Goal: Task Accomplishment & Management: Use online tool/utility

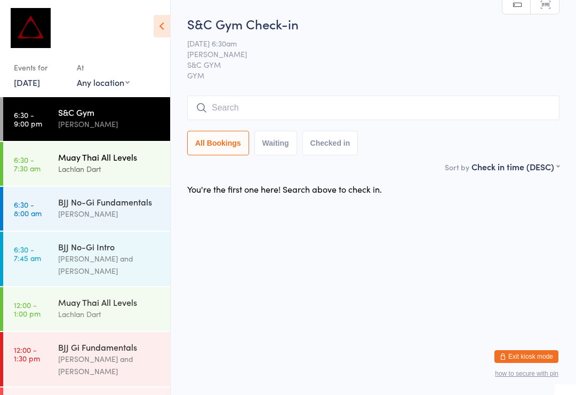
click at [150, 177] on div "Muay Thai All Levels Lachlan Dart" at bounding box center [114, 163] width 112 height 42
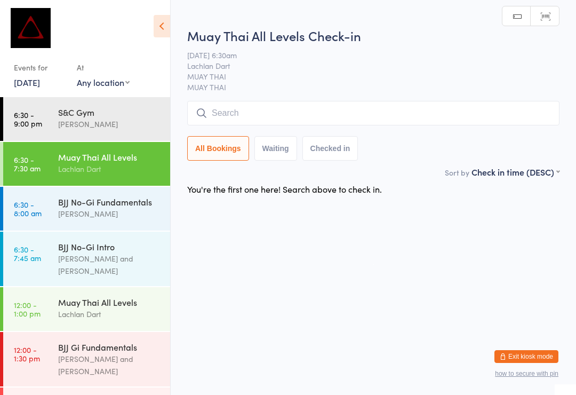
click at [324, 111] on input "search" at bounding box center [373, 113] width 372 height 25
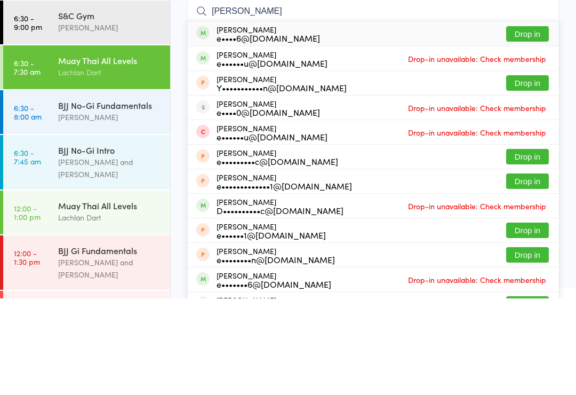
type input "[PERSON_NAME]"
click at [343, 118] on div "[PERSON_NAME] e••••6@[DOMAIN_NAME] Drop in" at bounding box center [373, 130] width 371 height 25
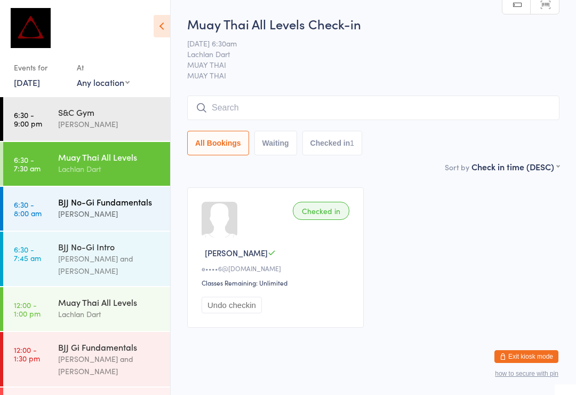
click at [103, 217] on div "[PERSON_NAME]" at bounding box center [109, 213] width 103 height 12
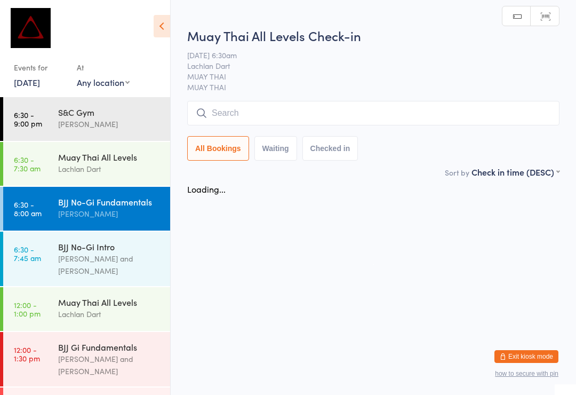
click at [333, 116] on input "search" at bounding box center [373, 113] width 372 height 25
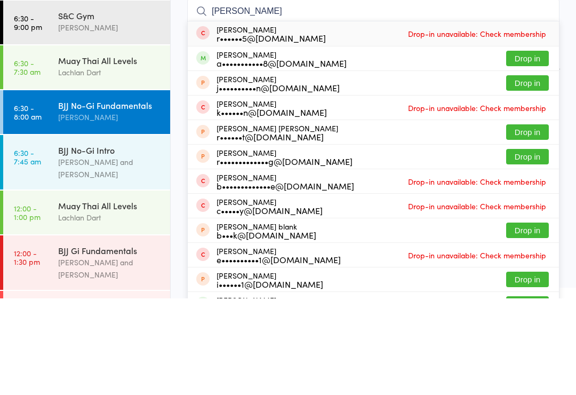
type input "[PERSON_NAME]"
click at [529, 147] on button "Drop in" at bounding box center [527, 154] width 43 height 15
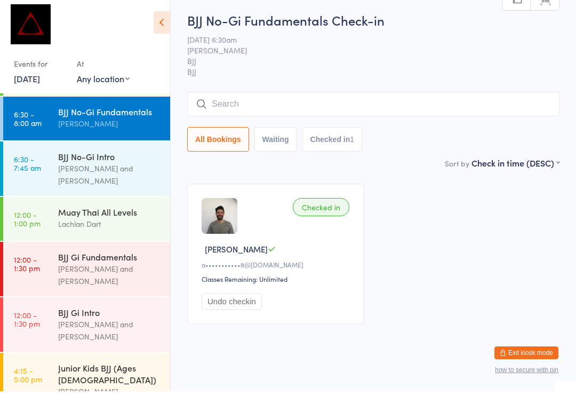
scroll to position [87, 0]
click at [114, 165] on div "[PERSON_NAME] and [PERSON_NAME]" at bounding box center [109, 177] width 103 height 25
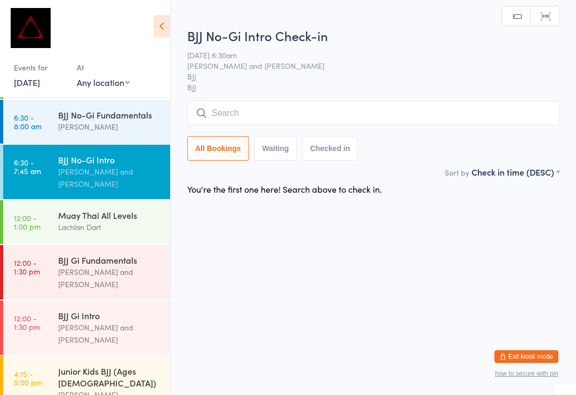
click at [227, 108] on input "search" at bounding box center [373, 113] width 372 height 25
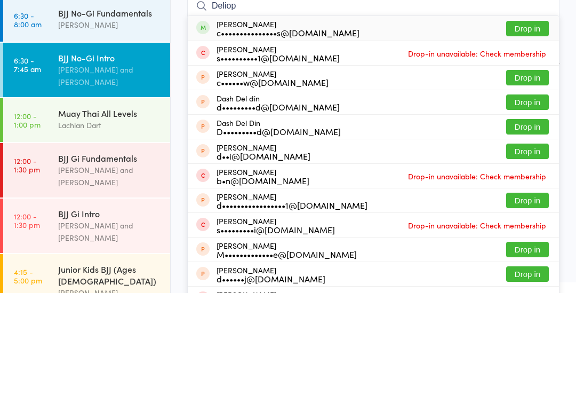
type input "Deliop"
click at [527, 123] on button "Drop in" at bounding box center [527, 130] width 43 height 15
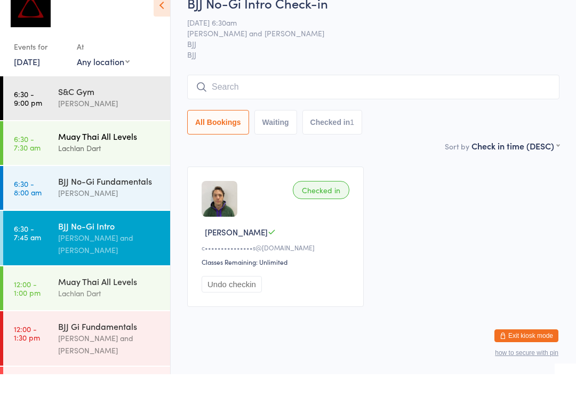
click at [34, 155] on time "6:30 - 7:30 am" at bounding box center [27, 163] width 27 height 17
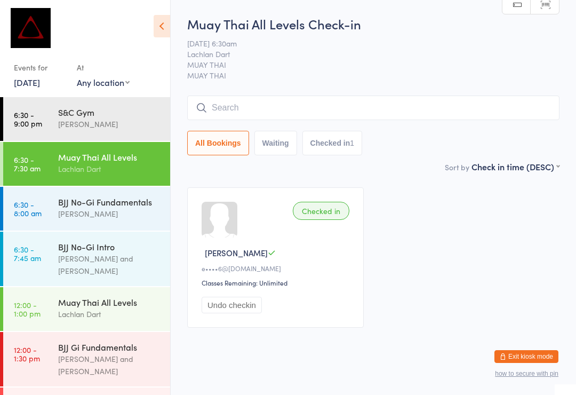
click at [227, 107] on input "search" at bounding box center [373, 107] width 372 height 25
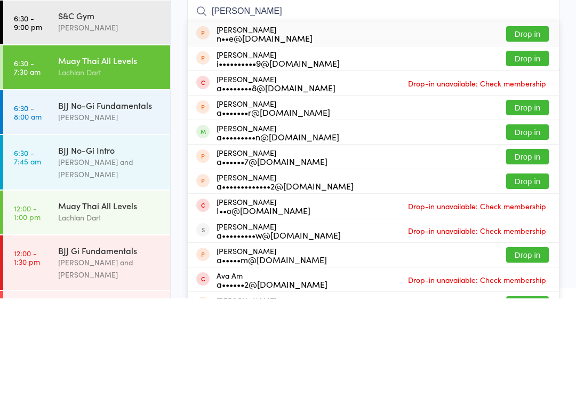
type input "[PERSON_NAME]"
click at [519, 216] on li "[PERSON_NAME] a•••••••••n@[DOMAIN_NAME] Drop in" at bounding box center [373, 228] width 371 height 25
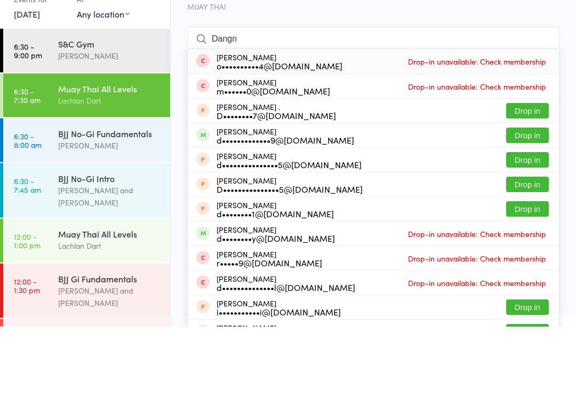
type input "Dangn"
click at [529, 196] on button "Drop in" at bounding box center [527, 203] width 43 height 15
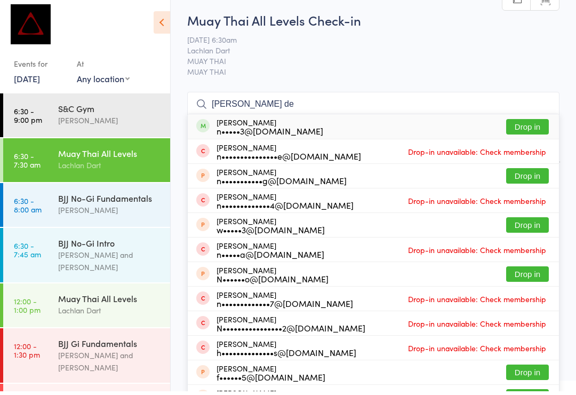
type input "[PERSON_NAME] de"
click at [532, 123] on button "Drop in" at bounding box center [527, 130] width 43 height 15
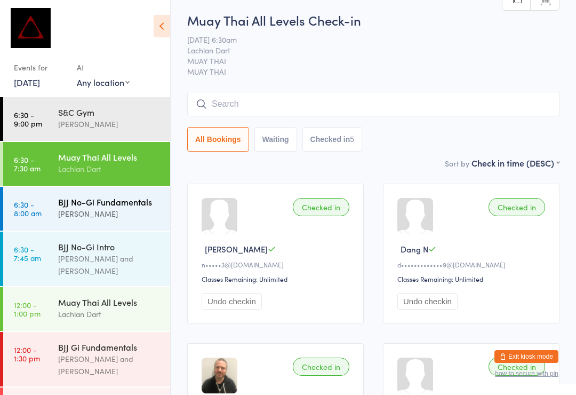
click at [116, 212] on div "[PERSON_NAME]" at bounding box center [109, 213] width 103 height 12
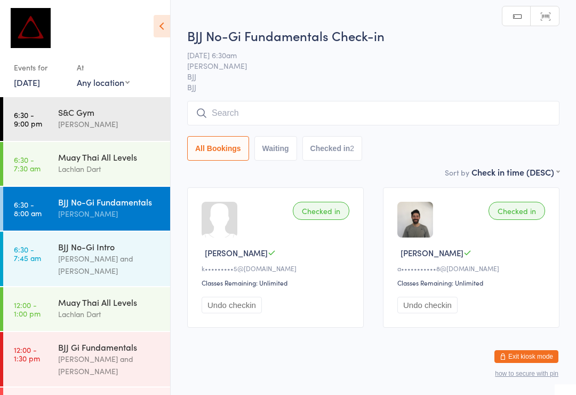
click at [283, 115] on input "search" at bounding box center [373, 113] width 372 height 25
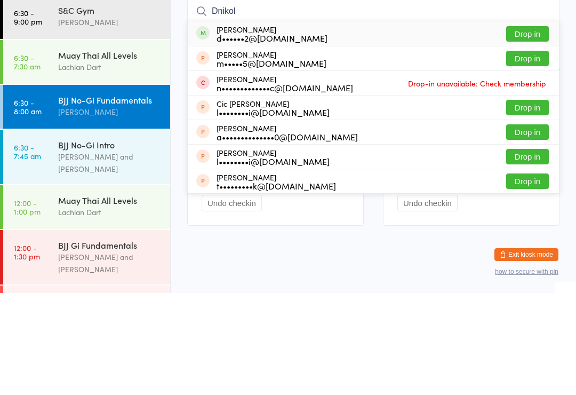
type input "Dnikol"
click at [534, 128] on button "Drop in" at bounding box center [527, 135] width 43 height 15
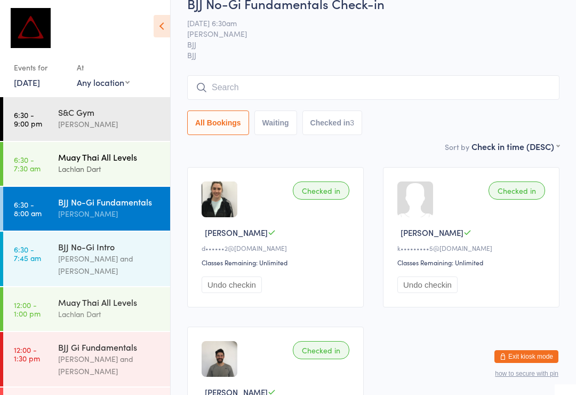
click at [50, 167] on link "6:30 - 7:30 am Muay Thai All Levels Lachlan Dart" at bounding box center [86, 164] width 167 height 44
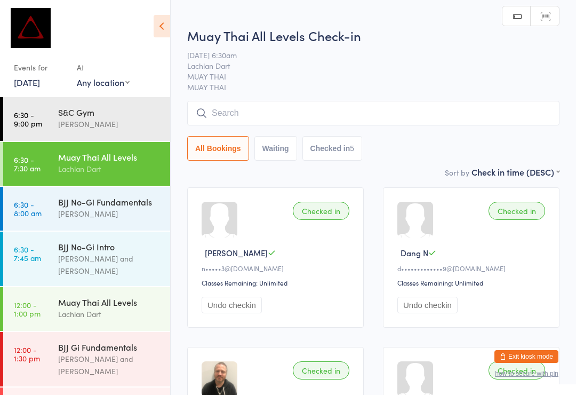
click at [350, 110] on input "search" at bounding box center [373, 113] width 372 height 25
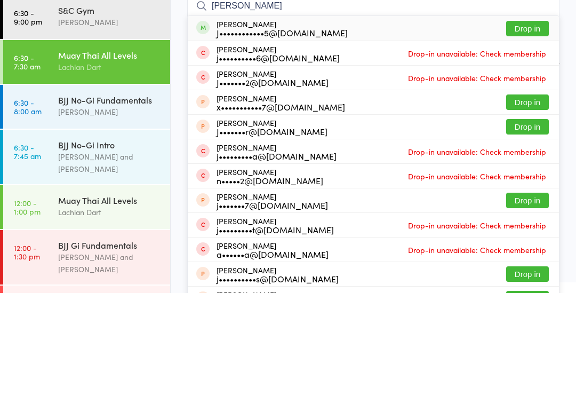
type input "[PERSON_NAME]"
click at [525, 123] on button "Drop in" at bounding box center [527, 130] width 43 height 15
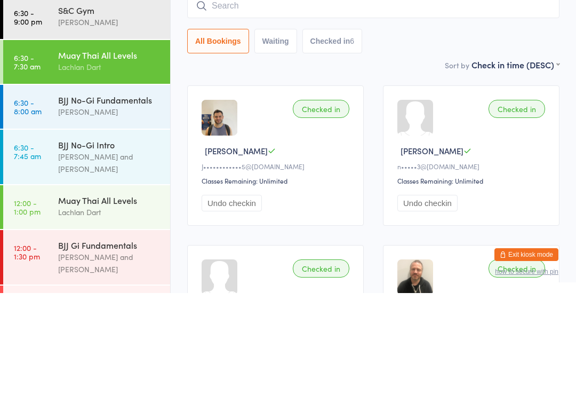
click at [313, 95] on input "search" at bounding box center [373, 107] width 372 height 25
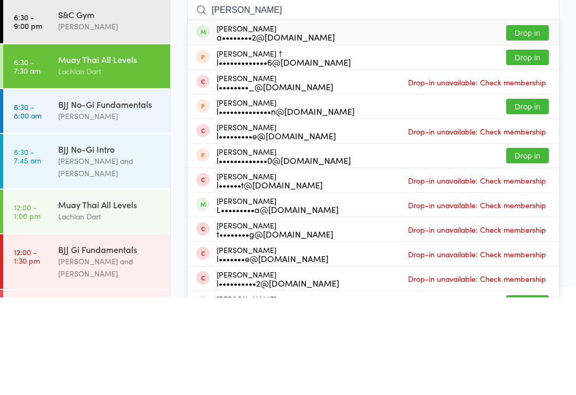
type input "[PERSON_NAME]"
click at [525, 123] on button "Drop in" at bounding box center [527, 130] width 43 height 15
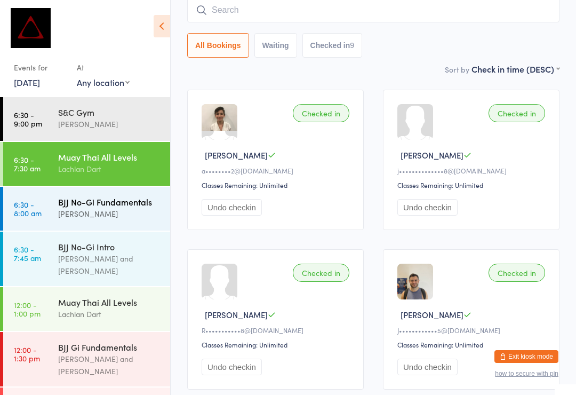
click at [90, 209] on div "[PERSON_NAME]" at bounding box center [109, 213] width 103 height 12
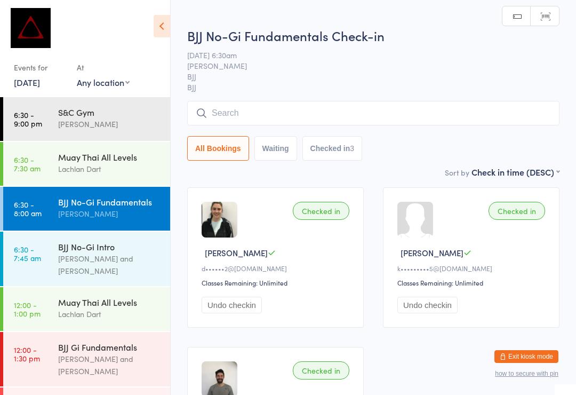
click at [317, 115] on input "search" at bounding box center [373, 113] width 372 height 25
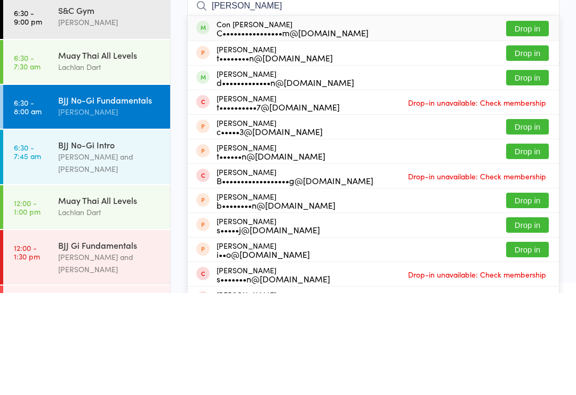
type input "[PERSON_NAME]"
click at [527, 123] on button "Drop in" at bounding box center [527, 130] width 43 height 15
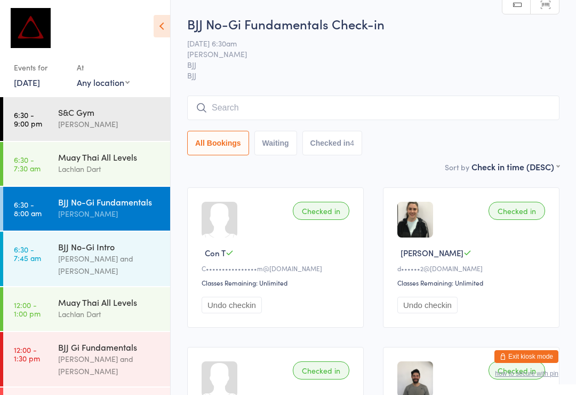
click at [333, 109] on input "search" at bounding box center [373, 107] width 372 height 25
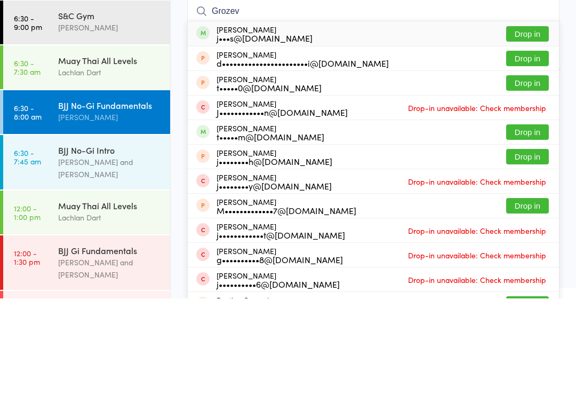
type input "Grozev"
click at [532, 123] on button "Drop in" at bounding box center [527, 130] width 43 height 15
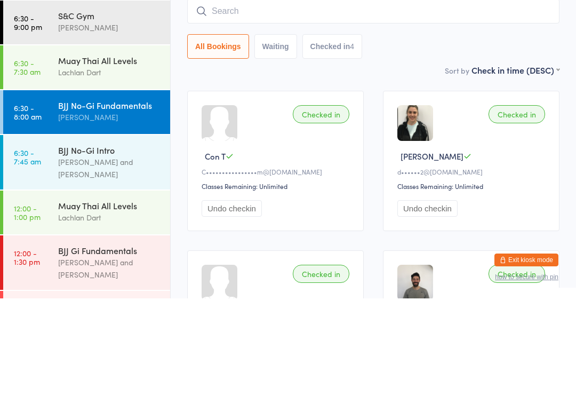
scroll to position [97, 0]
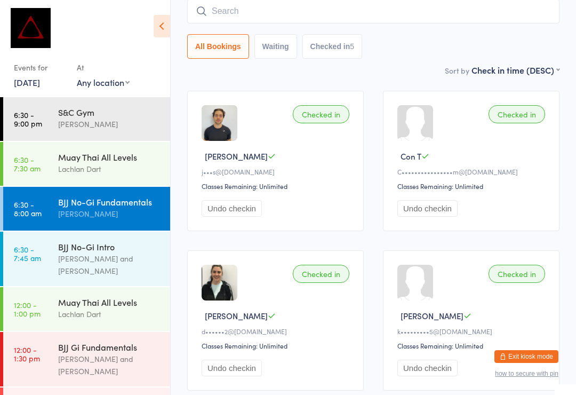
click at [232, 20] on input "search" at bounding box center [373, 11] width 372 height 25
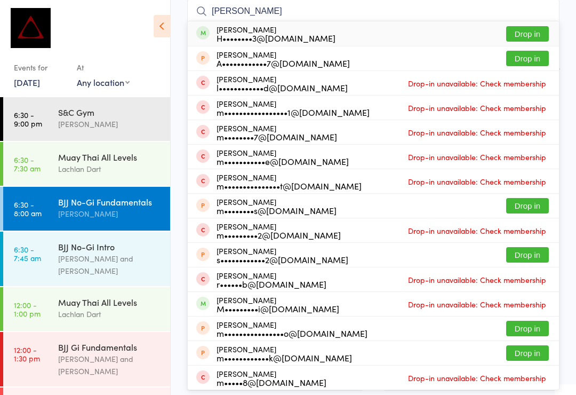
type input "[PERSON_NAME]"
click at [525, 33] on button "Drop in" at bounding box center [527, 33] width 43 height 15
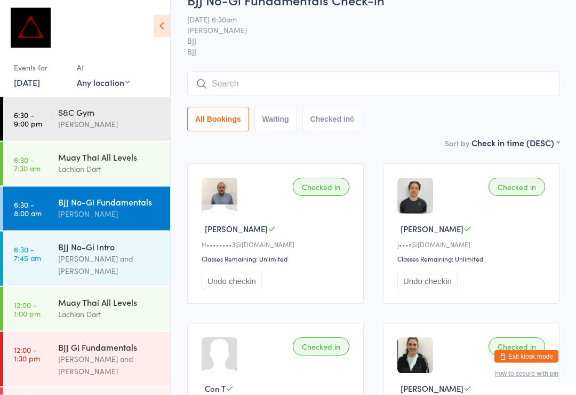
scroll to position [0, 0]
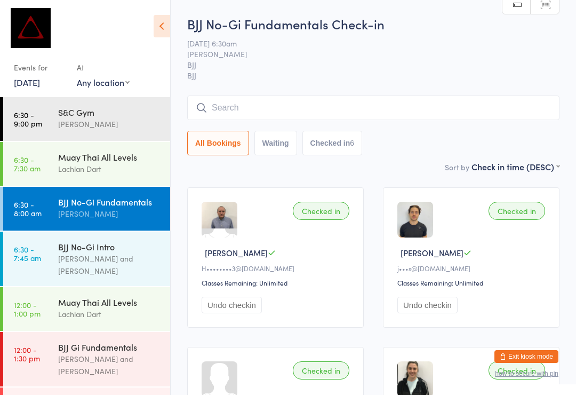
click at [402, 107] on input "search" at bounding box center [373, 107] width 372 height 25
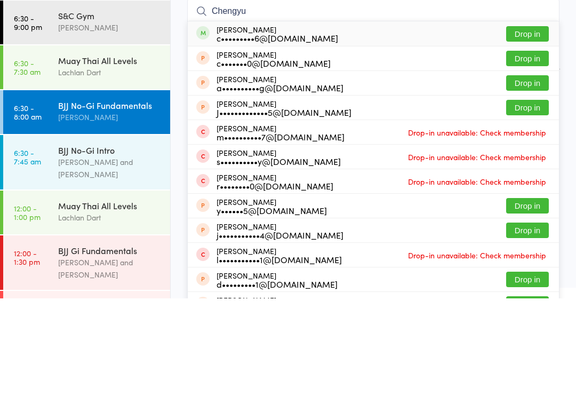
type input "Chengyu"
click at [531, 123] on button "Drop in" at bounding box center [527, 130] width 43 height 15
